Goal: Transaction & Acquisition: Purchase product/service

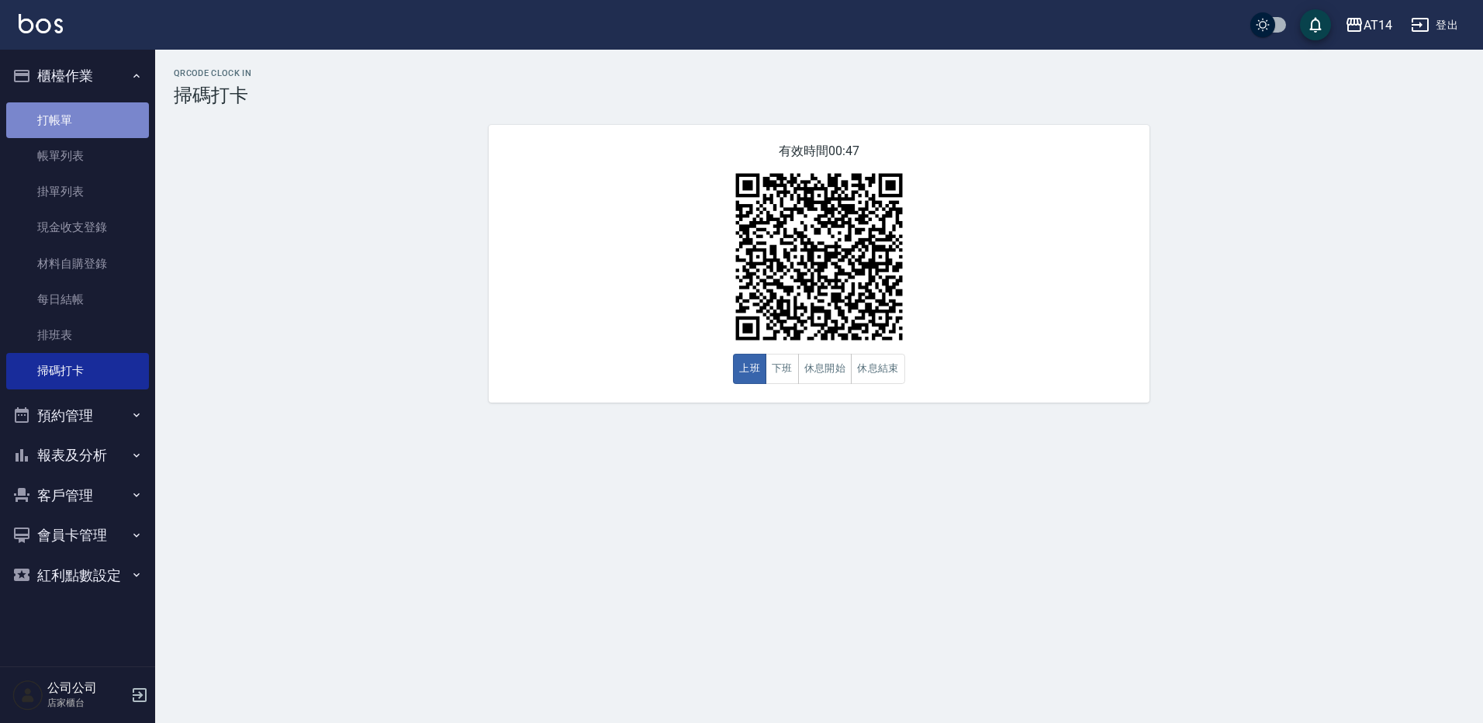
click at [121, 121] on link "打帳單" at bounding box center [77, 120] width 143 height 36
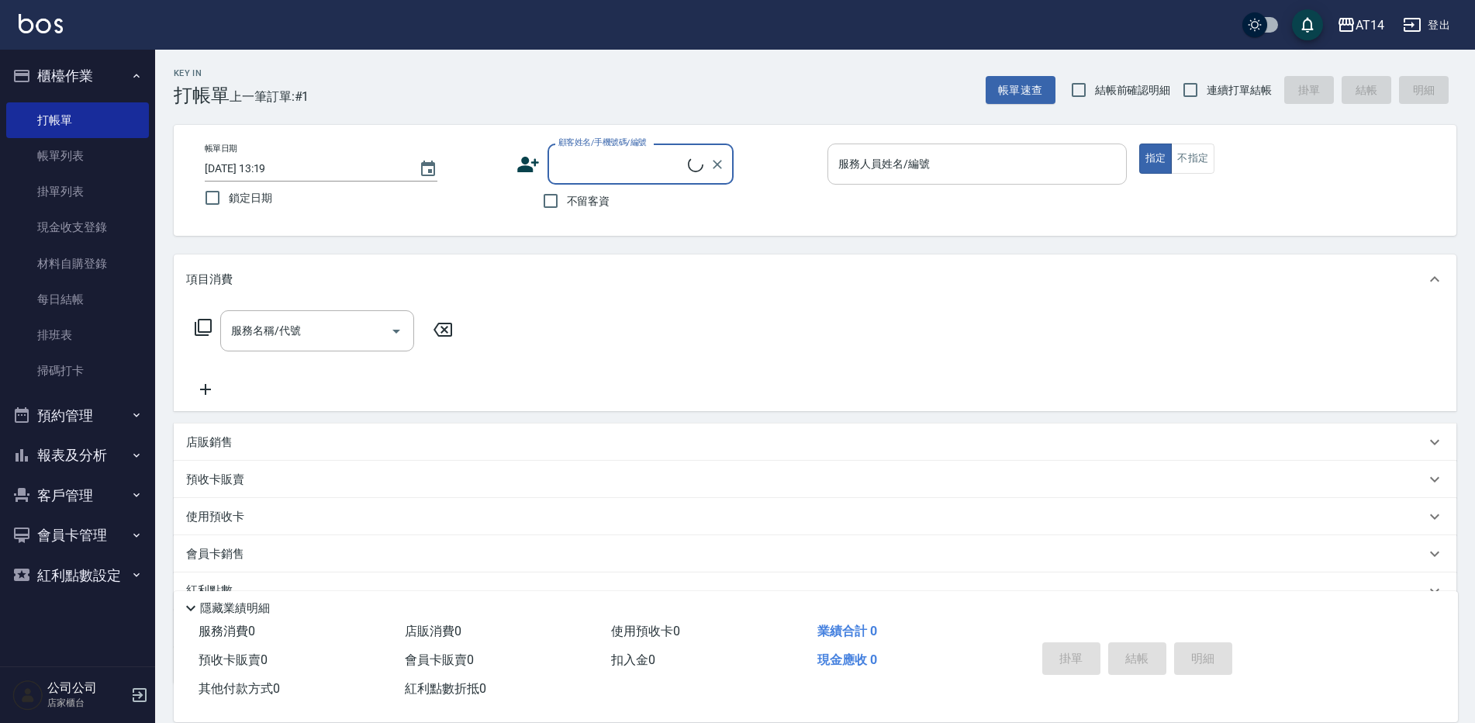
click at [1045, 167] on input "服務人員姓名/編號" at bounding box center [976, 163] width 285 height 27
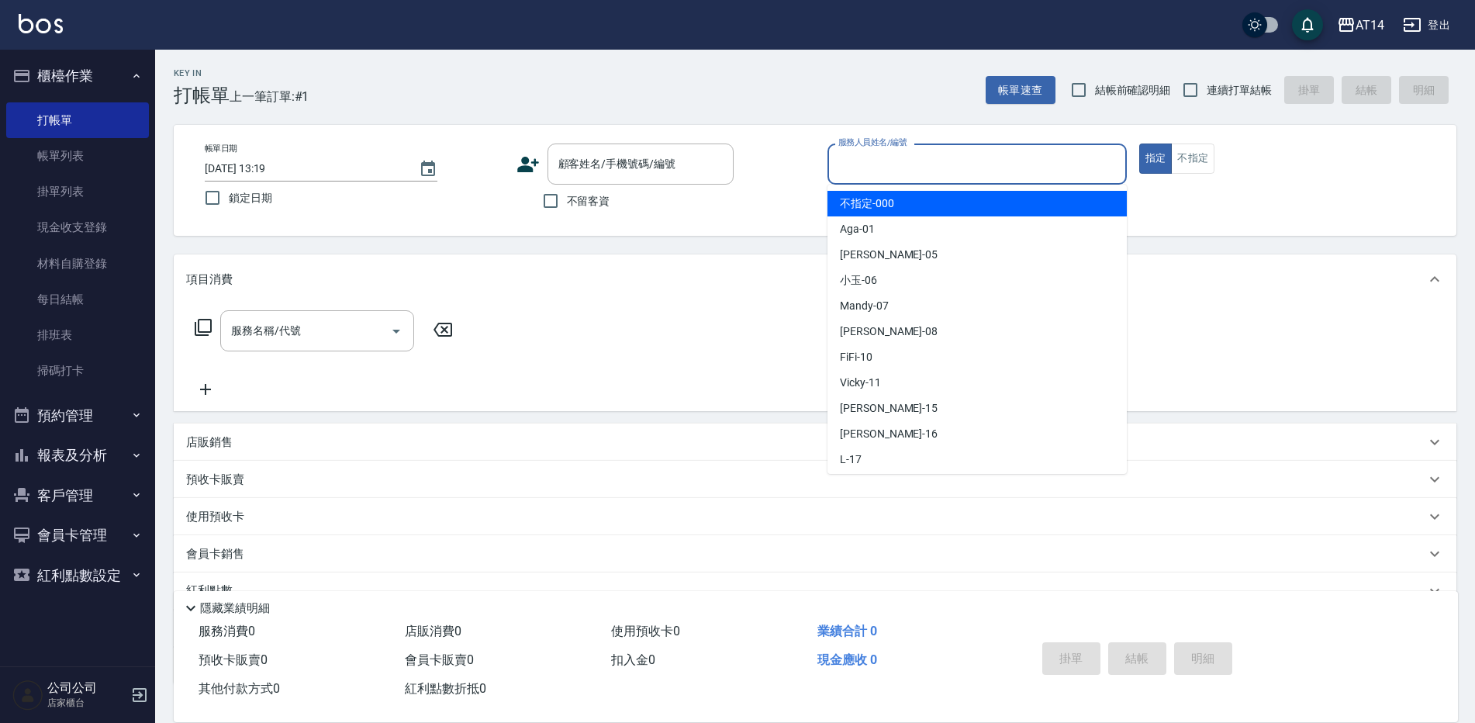
click at [590, 202] on span "不留客資" at bounding box center [588, 201] width 43 height 16
click at [567, 202] on input "不留客資" at bounding box center [550, 201] width 33 height 33
checkbox input "true"
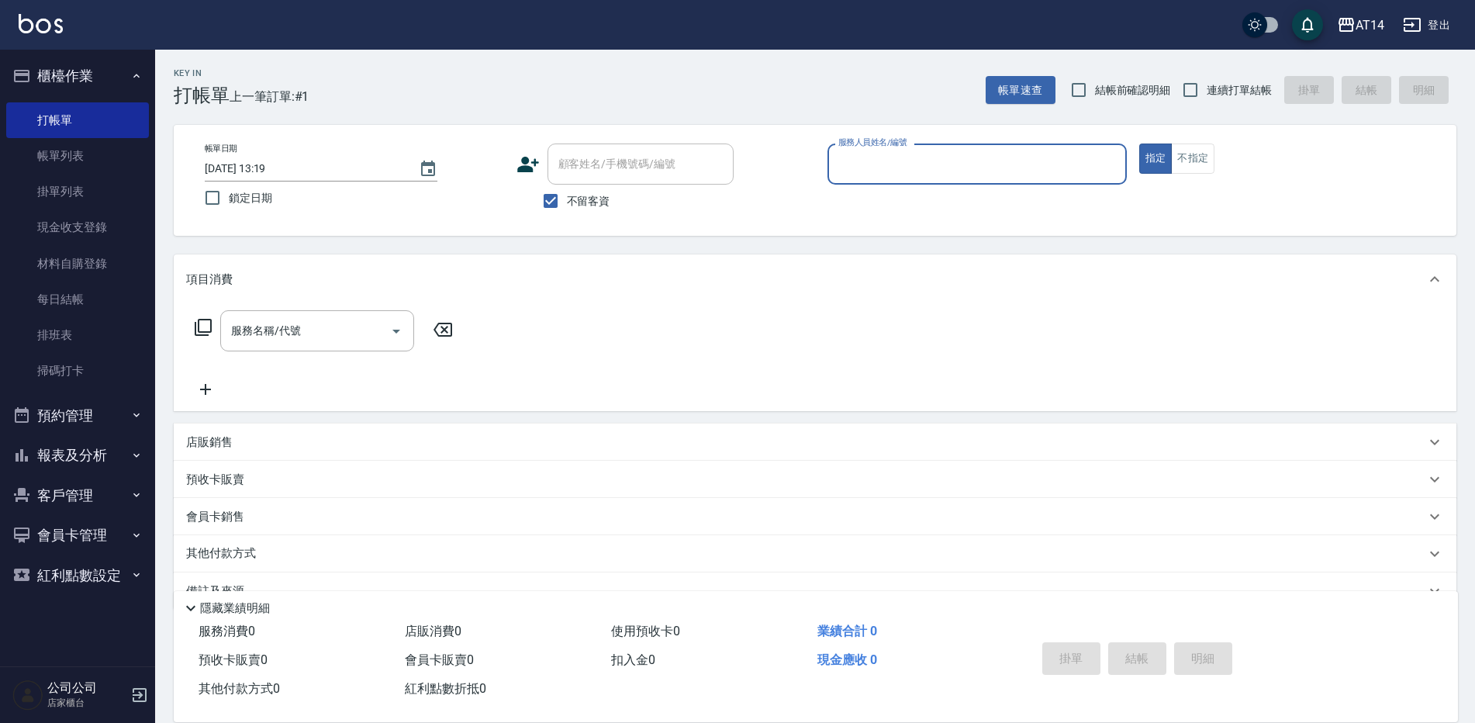
click at [938, 170] on input "服務人員姓名/編號" at bounding box center [976, 163] width 285 height 27
type input "Dora-15"
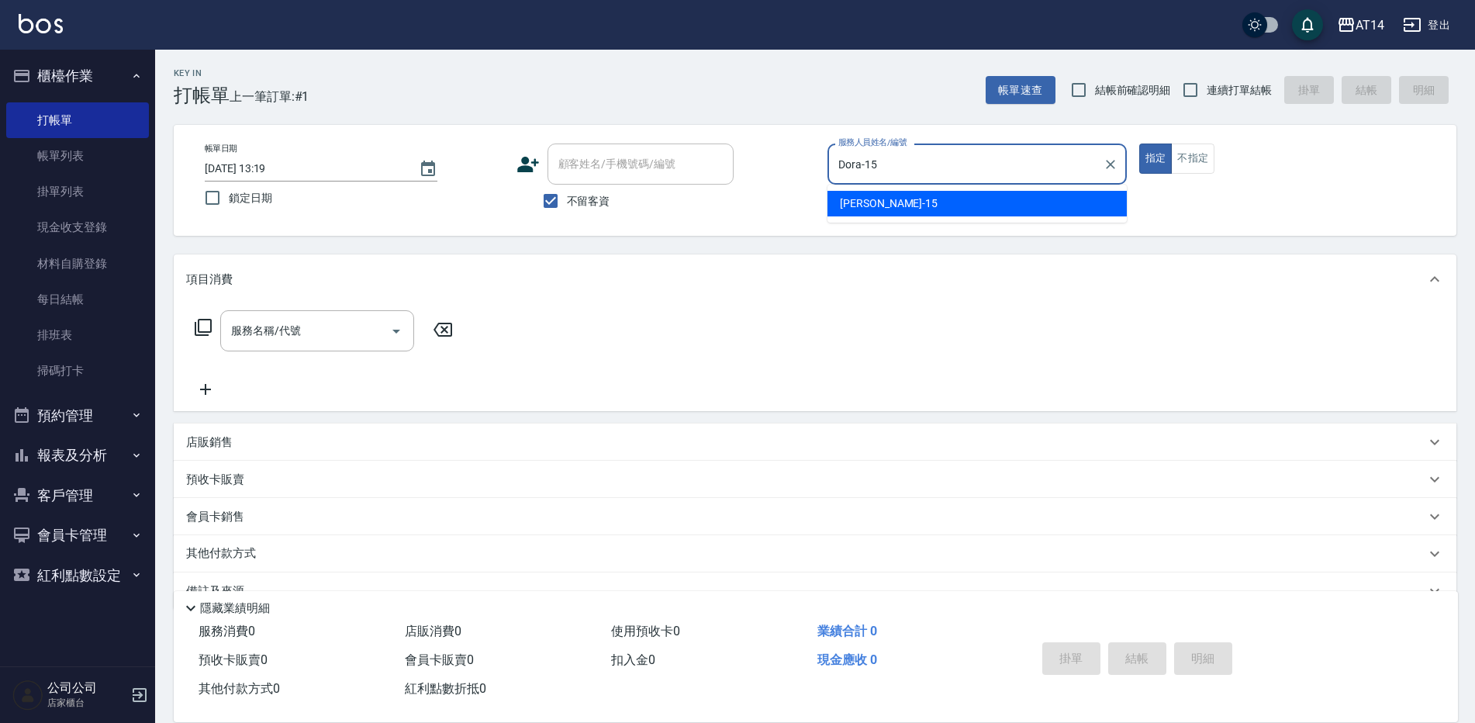
type button "true"
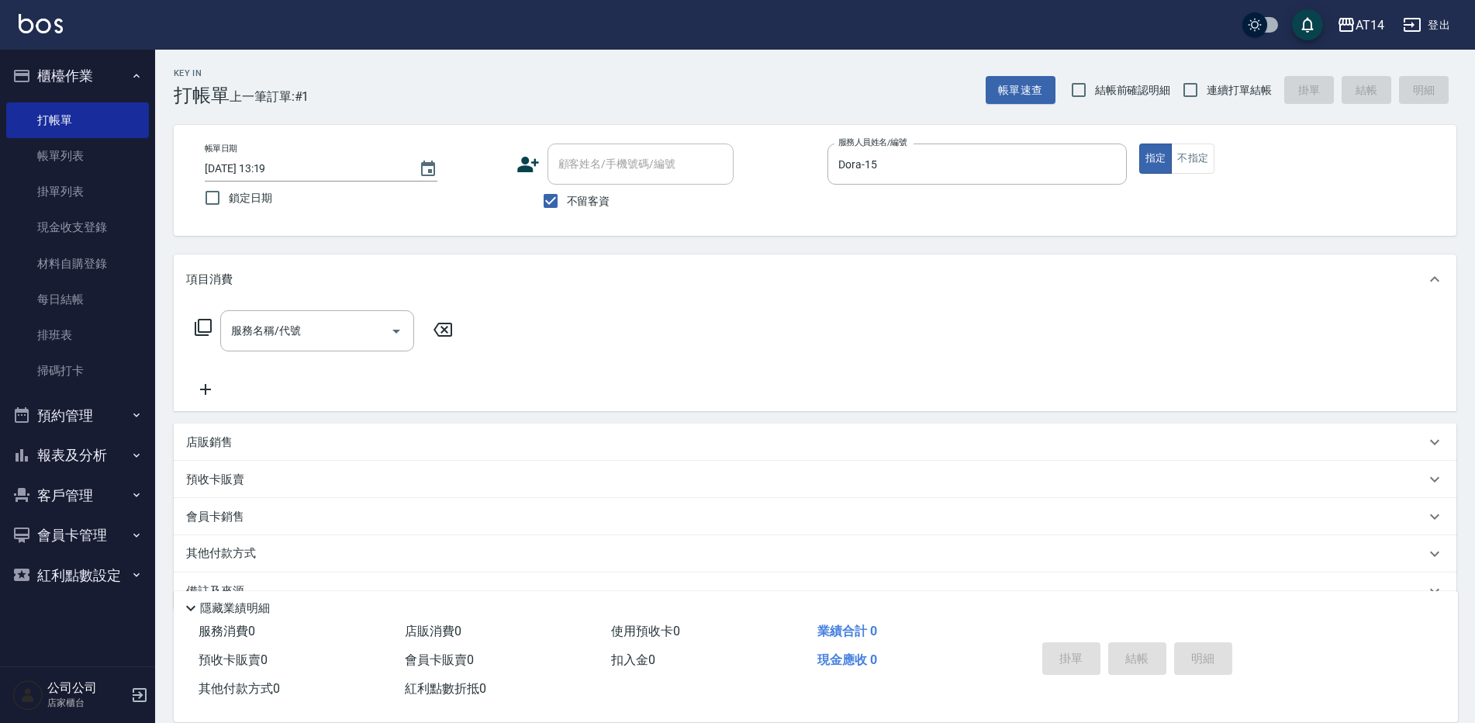
click at [1224, 85] on span "連續打單結帳" at bounding box center [1239, 90] width 65 height 16
click at [1207, 85] on input "連續打單結帳" at bounding box center [1190, 90] width 33 height 33
checkbox input "true"
click at [333, 341] on input "服務名稱/代號" at bounding box center [305, 330] width 157 height 27
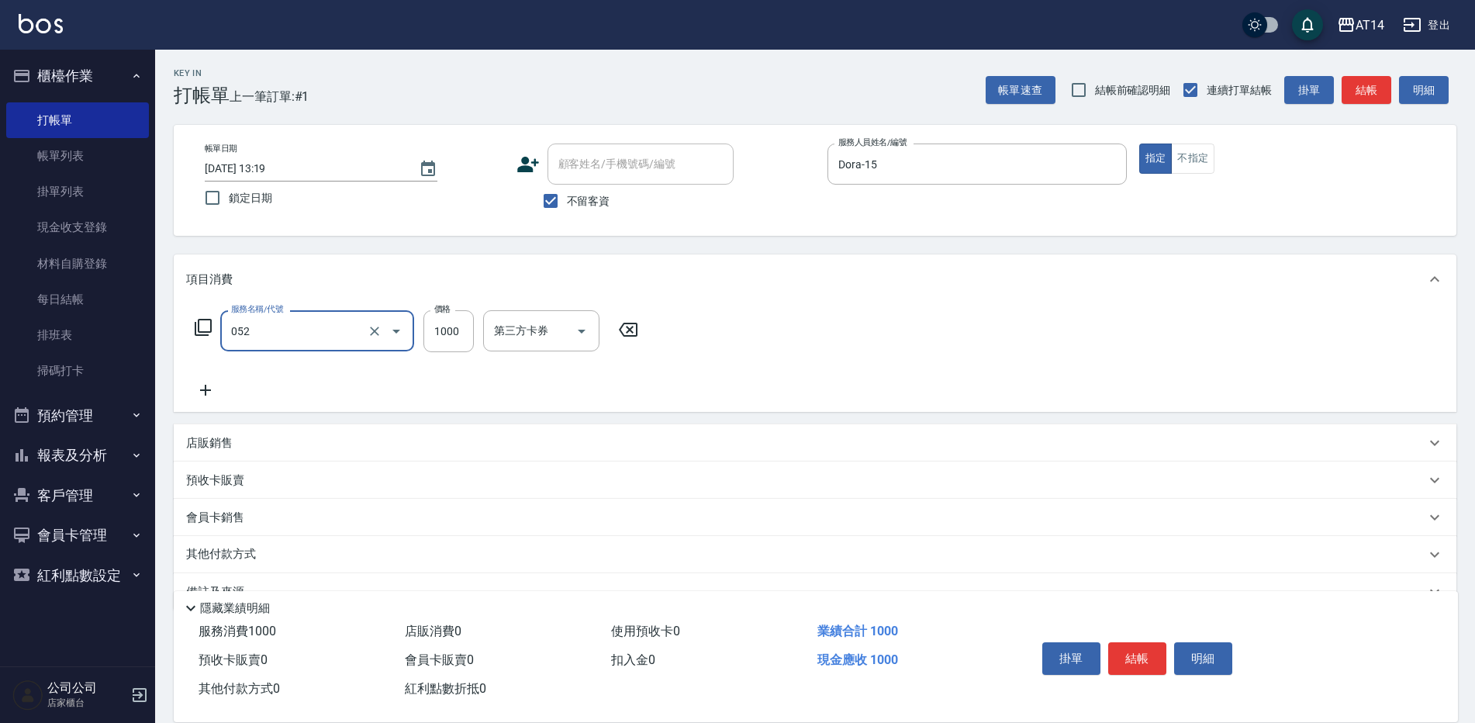
type input "頭皮(052)"
type input "600"
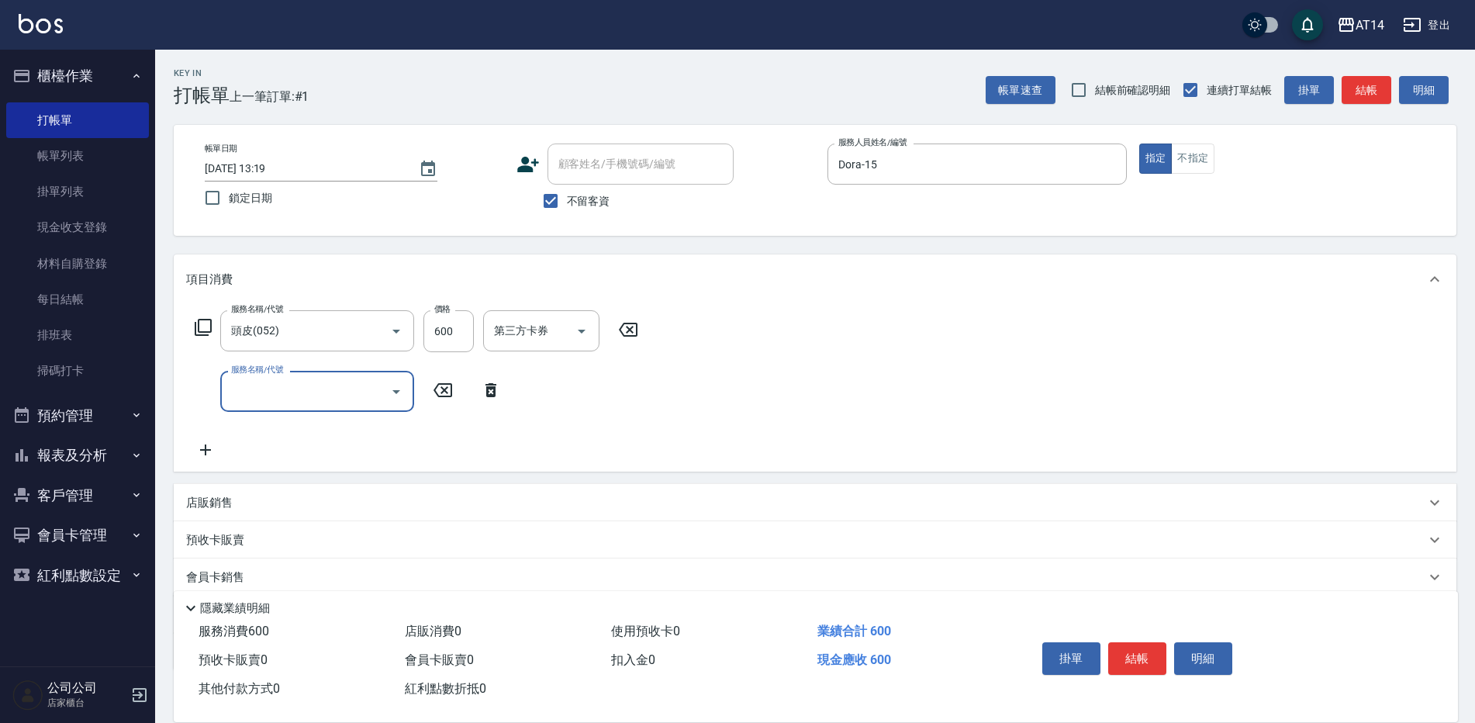
click at [347, 399] on input "服務名稱/代號" at bounding box center [305, 391] width 157 height 27
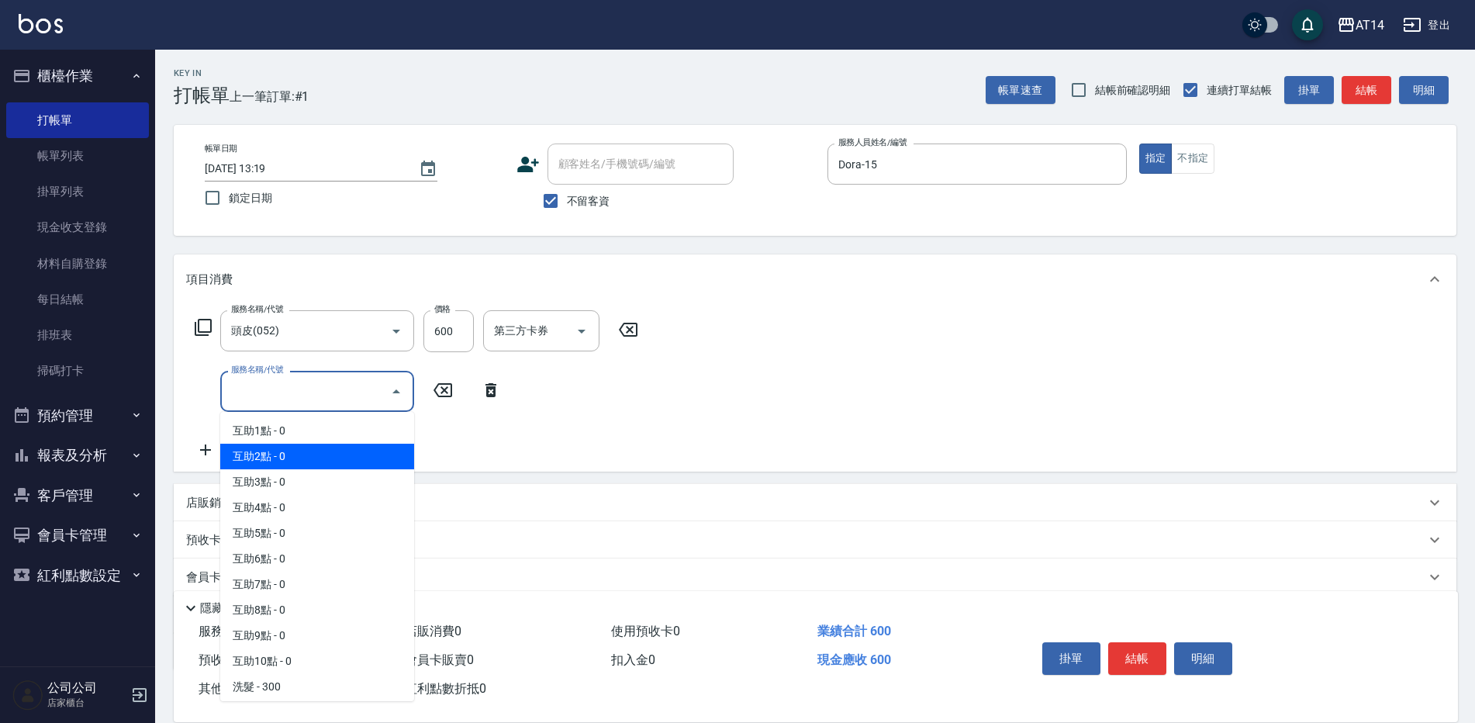
click at [333, 451] on span "互助2點 - 0" at bounding box center [317, 457] width 194 height 26
type input "互助2點(002)"
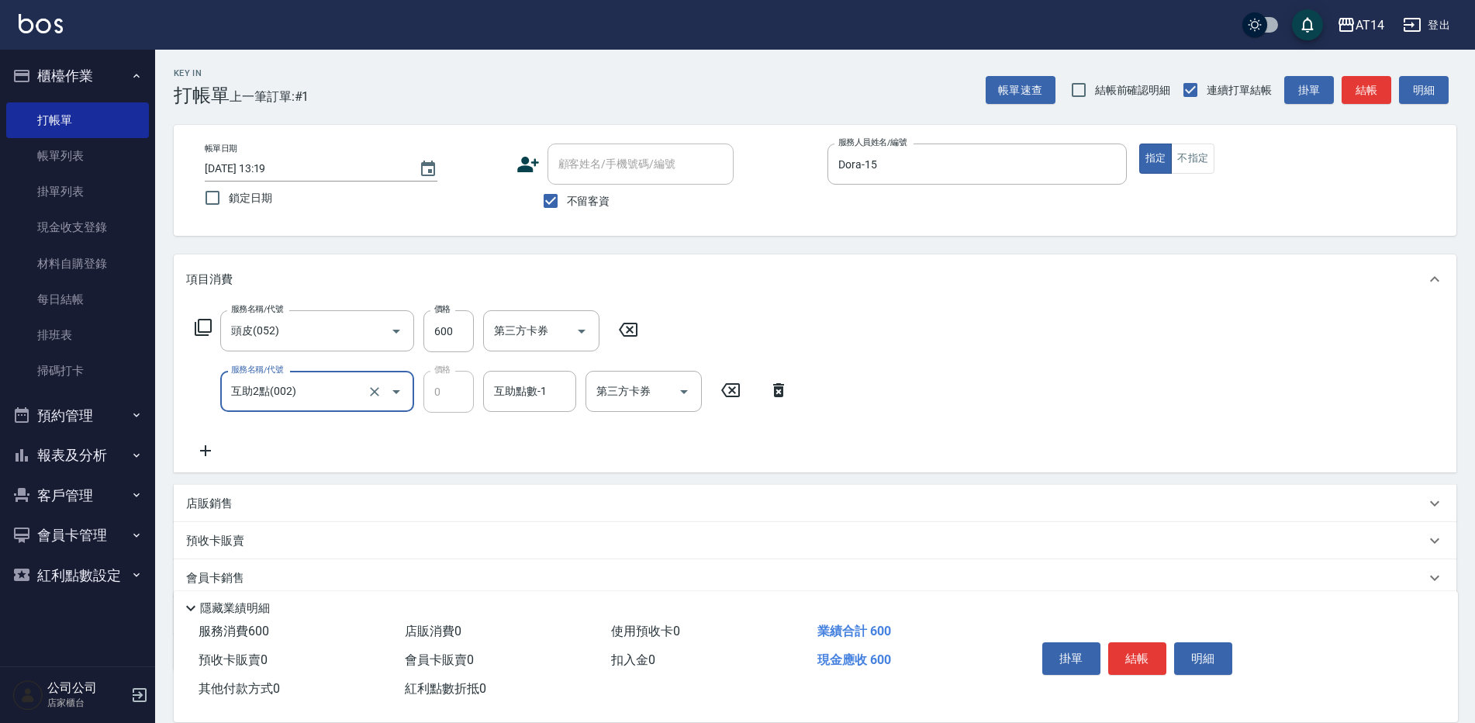
click at [530, 384] on div "互助點數-1 互助點數-1" at bounding box center [529, 391] width 93 height 41
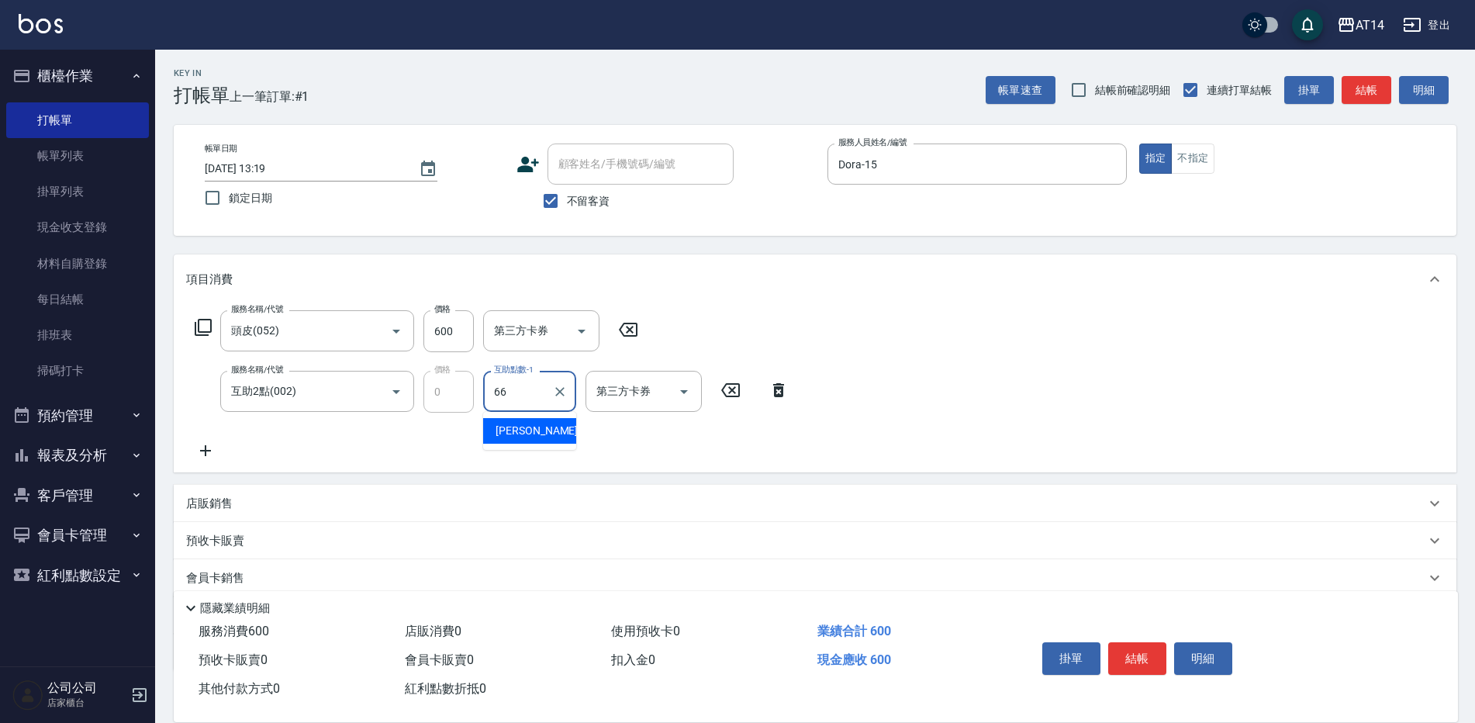
type input "[PERSON_NAME]-66"
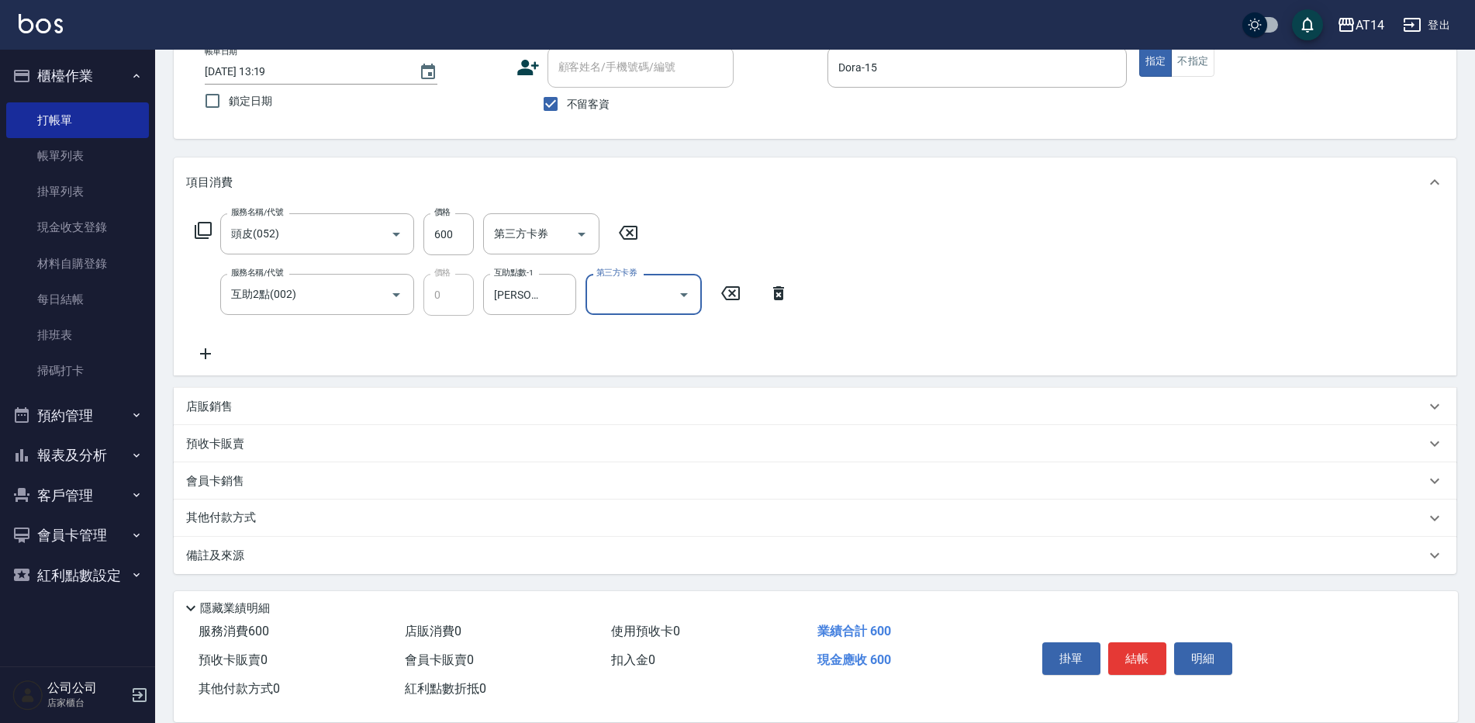
click at [306, 544] on div "備註及來源" at bounding box center [815, 555] width 1283 height 37
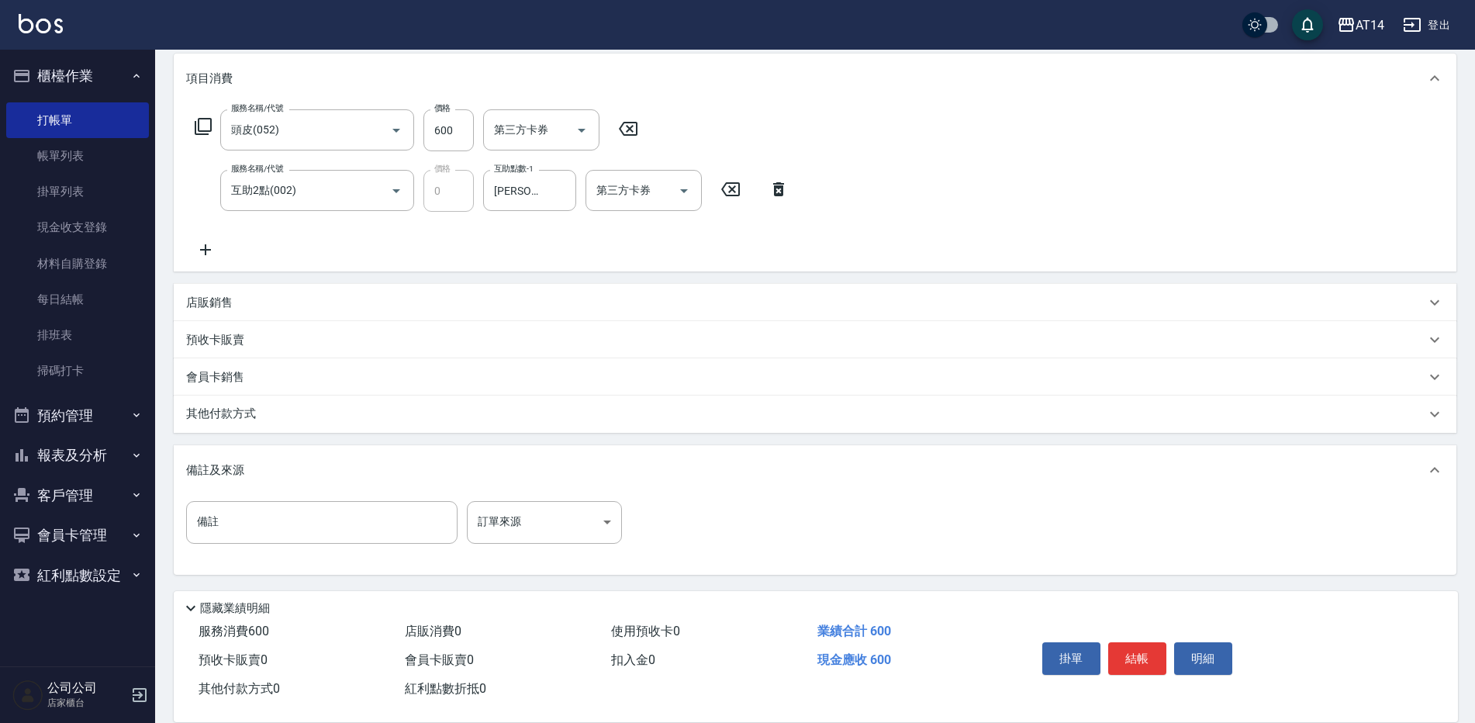
scroll to position [202, 0]
click at [546, 513] on body "AT14 登出 櫃檯作業 打帳單 帳單列表 掛單列表 現金收支登錄 材料自購登錄 每日結帳 排班表 掃碼打卡 預約管理 預約管理 單日預約紀錄 單週預約紀錄 …" at bounding box center [737, 260] width 1475 height 924
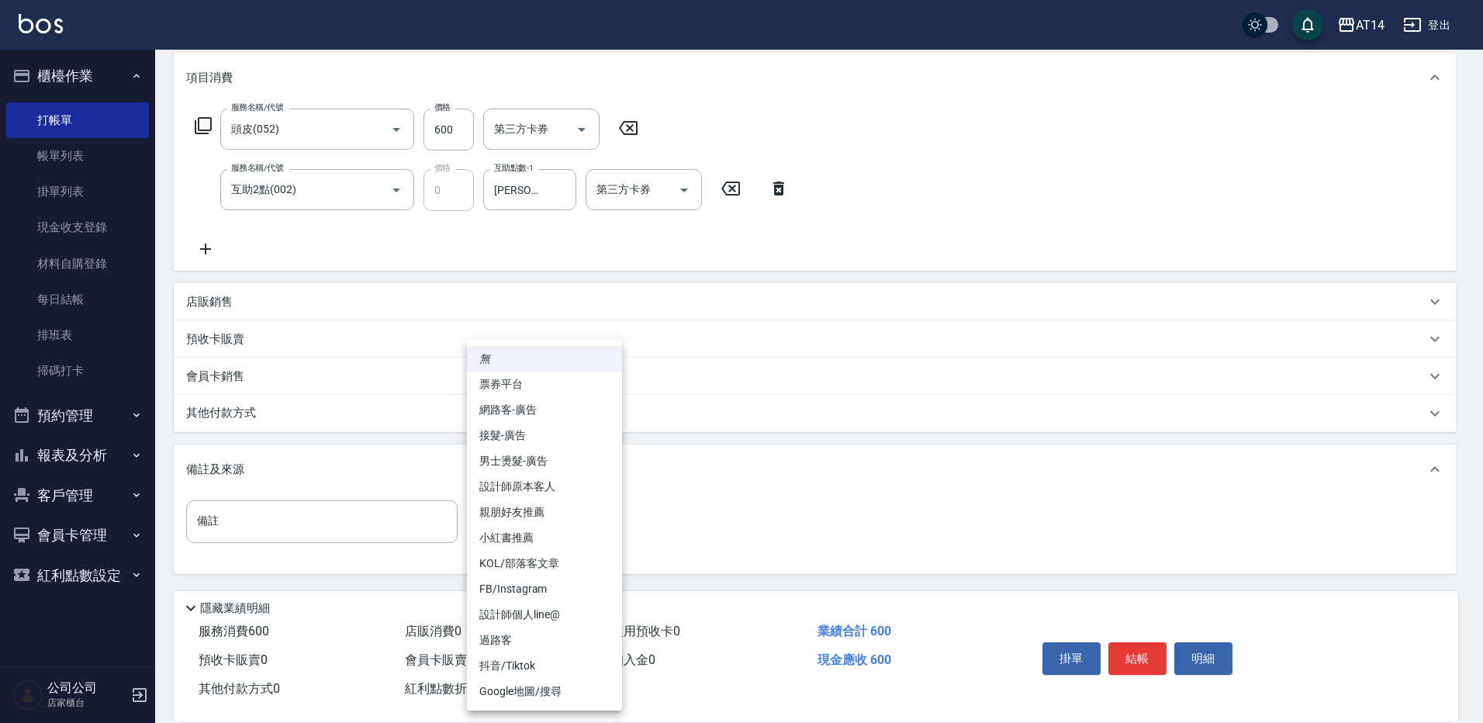
click at [574, 480] on li "設計師原本客人" at bounding box center [544, 487] width 155 height 26
type input "設計師原本客人"
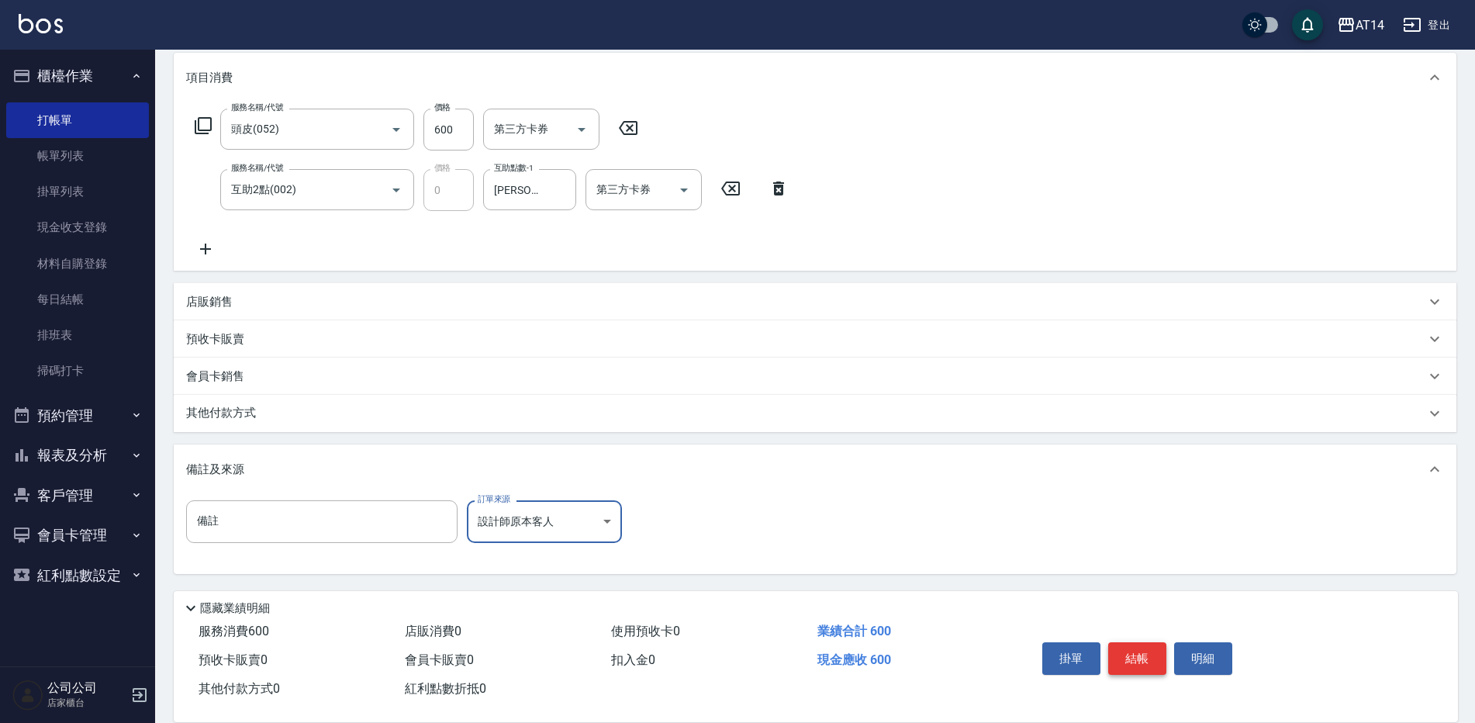
click at [1123, 651] on button "結帳" at bounding box center [1137, 658] width 58 height 33
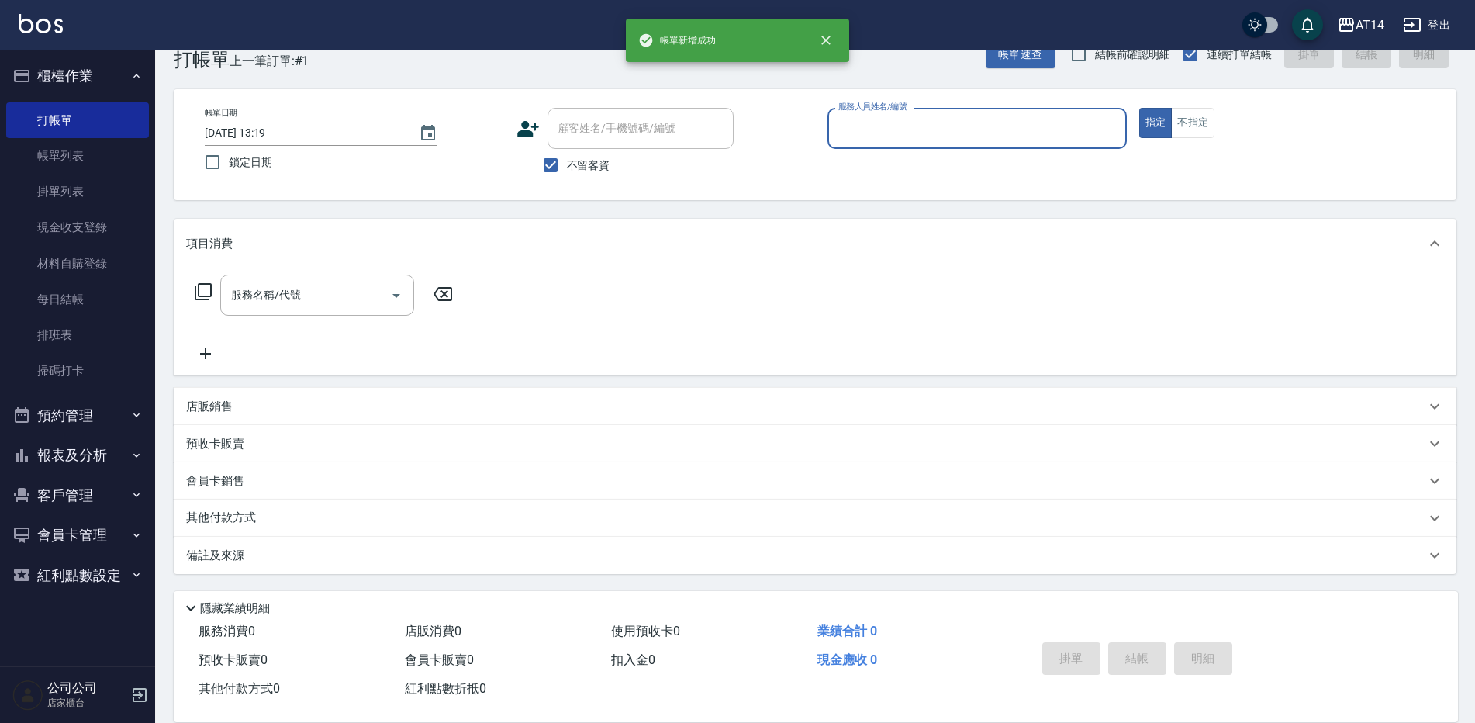
scroll to position [36, 0]
